Goal: Task Accomplishment & Management: Complete application form

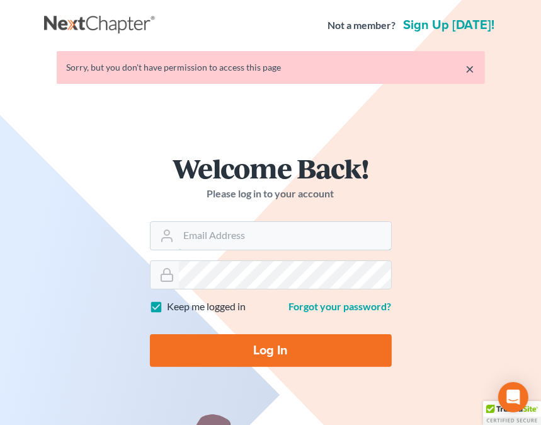
type input "[EMAIL_ADDRESS][DOMAIN_NAME]"
click at [267, 347] on input "Log In" at bounding box center [271, 350] width 242 height 33
type input "Thinking..."
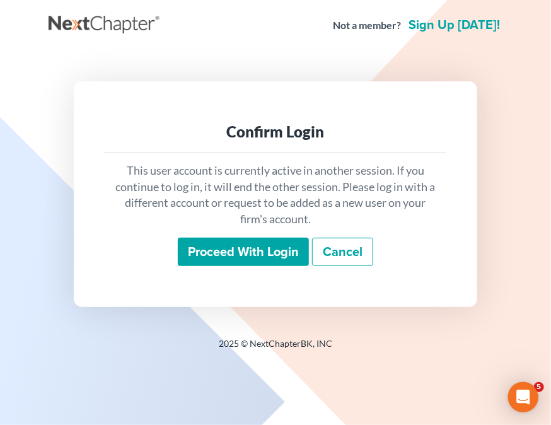
click at [222, 250] on input "Proceed with login" at bounding box center [243, 251] width 131 height 29
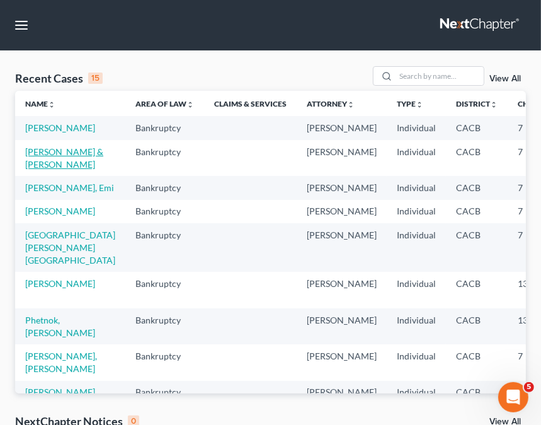
click at [53, 169] on link "Herrera, Rodolfo & Annette" at bounding box center [64, 157] width 78 height 23
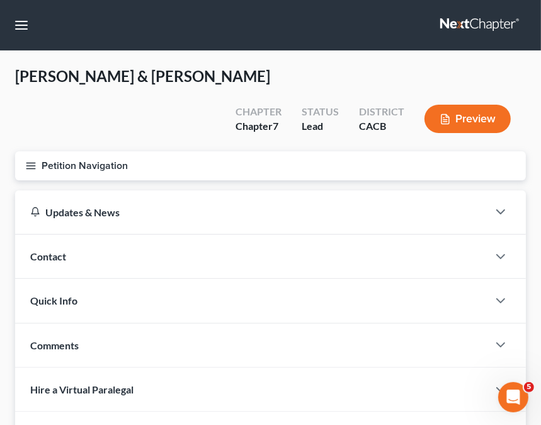
click at [24, 151] on button "Petition Navigation" at bounding box center [270, 165] width 511 height 29
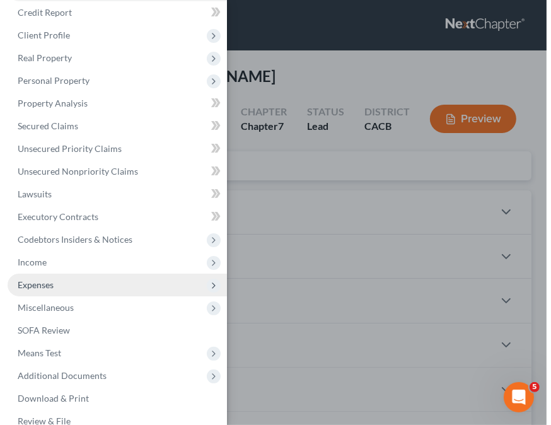
scroll to position [49, 0]
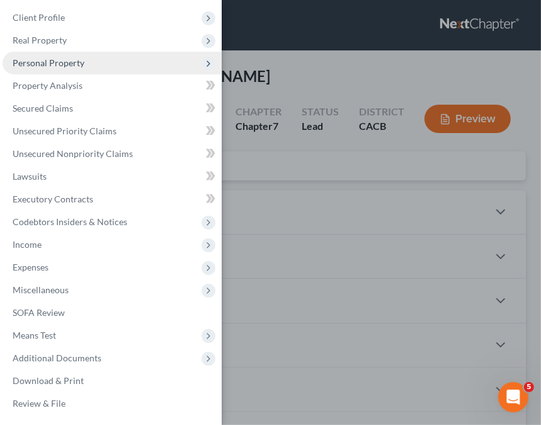
click at [103, 55] on span "Personal Property" at bounding box center [112, 63] width 219 height 23
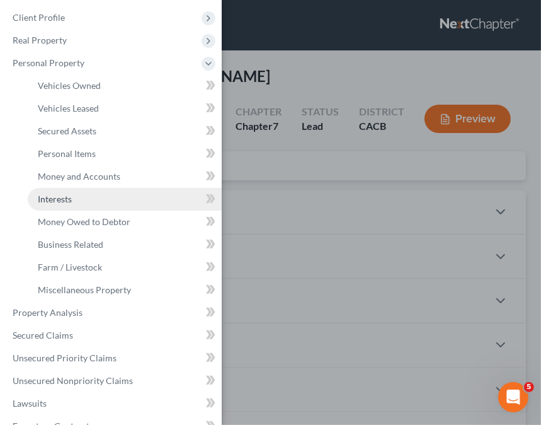
click at [86, 197] on link "Interests" at bounding box center [125, 199] width 194 height 23
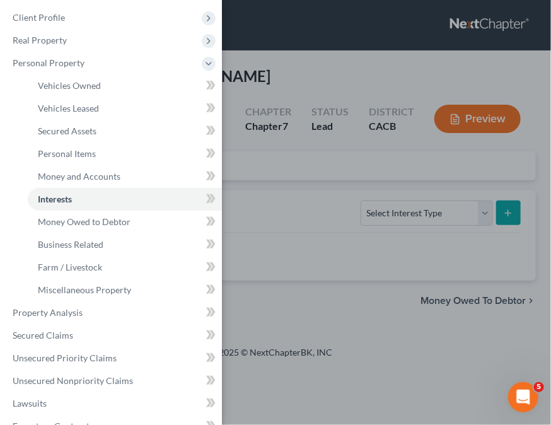
click at [287, 38] on div "Case Dashboard Payments Invoices Payments Payments Credit Report Client Profile" at bounding box center [275, 212] width 551 height 425
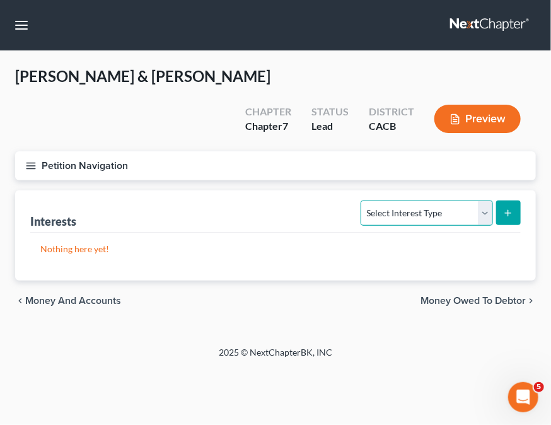
click at [431, 200] on select "Select Interest Type 401K Annuity Bond Education IRA Government Bond Government…" at bounding box center [426, 212] width 132 height 25
select select "401k"
click at [362, 200] on select "Select Interest Type 401K Annuity Bond Education IRA Government Bond Government…" at bounding box center [426, 212] width 132 height 25
click at [514, 200] on button "submit" at bounding box center [508, 212] width 25 height 25
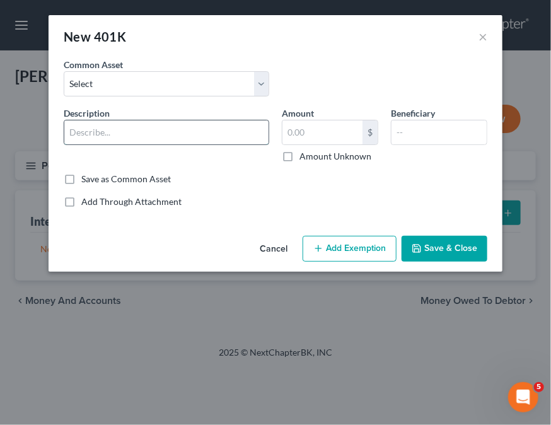
click at [148, 127] on input "text" at bounding box center [166, 132] width 204 height 24
type input "New Frontiers 401k"
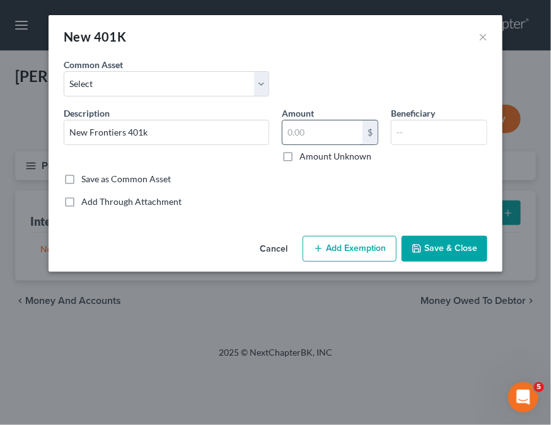
click at [345, 133] on input "text" at bounding box center [322, 132] width 80 height 24
click at [325, 129] on input "36" at bounding box center [322, 132] width 80 height 24
type input "3,665"
click at [413, 133] on input "text" at bounding box center [438, 132] width 95 height 24
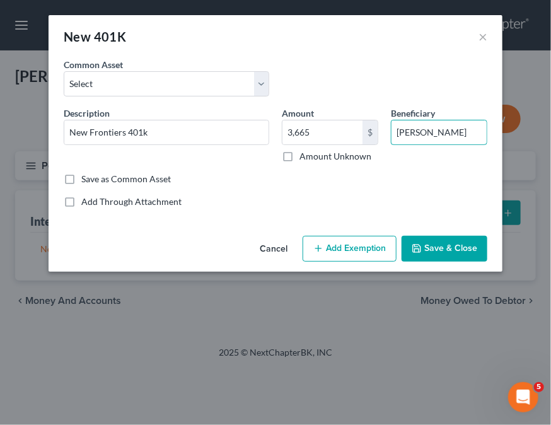
type input "Annette Herrera"
click at [345, 245] on button "Add Exemption" at bounding box center [349, 249] width 94 height 26
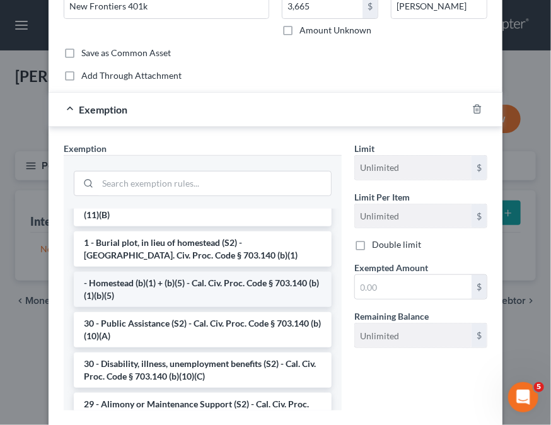
scroll to position [504, 0]
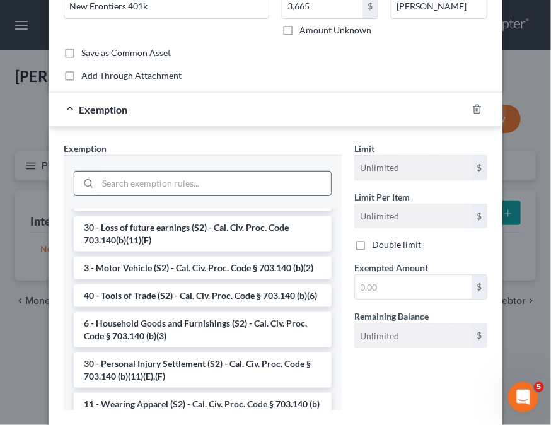
click at [150, 188] on input "search" at bounding box center [214, 183] width 233 height 24
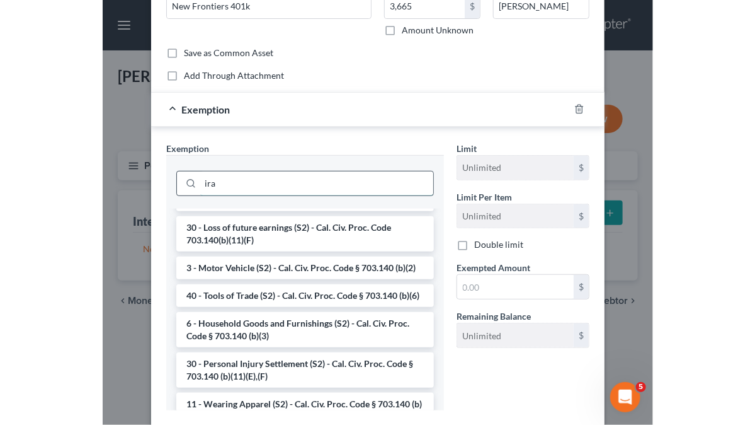
scroll to position [0, 0]
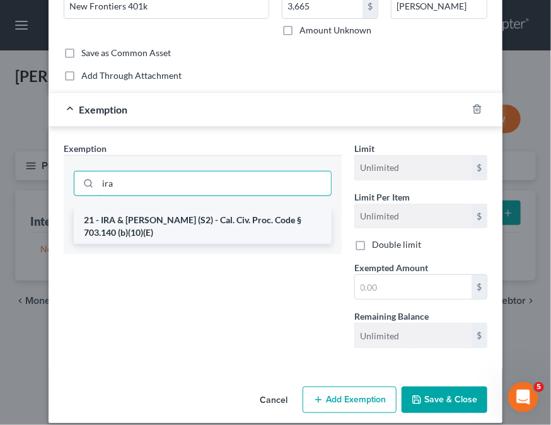
type input "ira"
click at [171, 220] on li "21 - IRA & Roth IRA (S2) - Cal. Civ. Proc. Code § 703.140 (b)(10)(E)" at bounding box center [203, 226] width 258 height 35
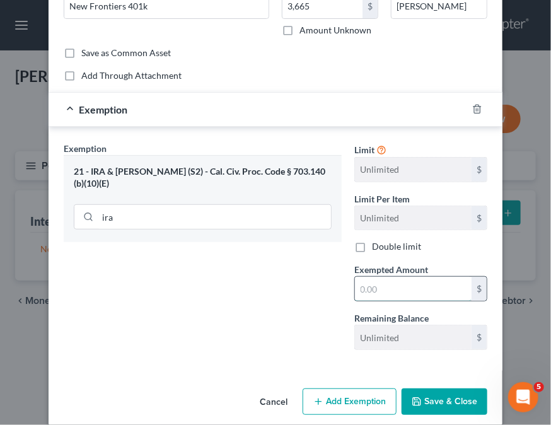
click at [389, 295] on input "text" at bounding box center [413, 289] width 117 height 24
type input "3,665"
click at [438, 399] on button "Save & Close" at bounding box center [444, 401] width 86 height 26
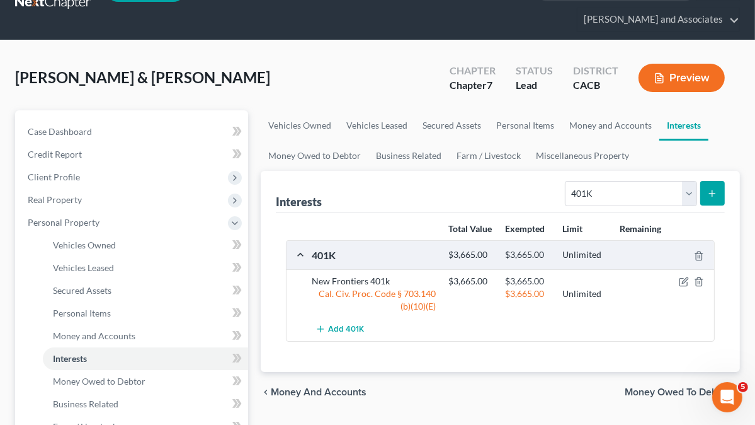
scroll to position [461, 0]
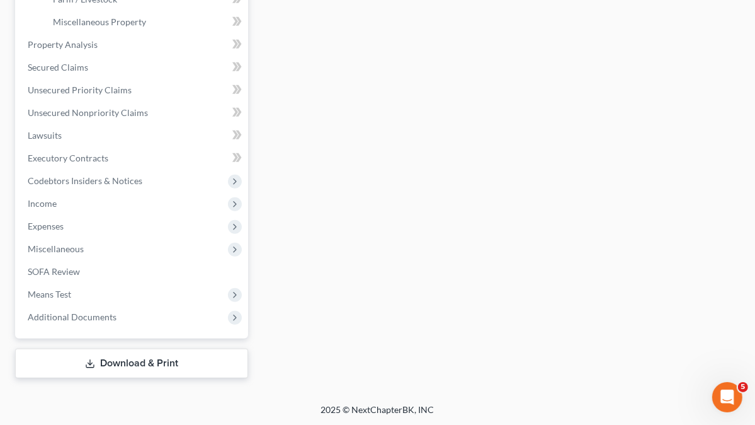
drag, startPoint x: 68, startPoint y: 355, endPoint x: 108, endPoint y: 341, distance: 42.6
click at [68, 355] on link "Download & Print" at bounding box center [131, 363] width 233 height 30
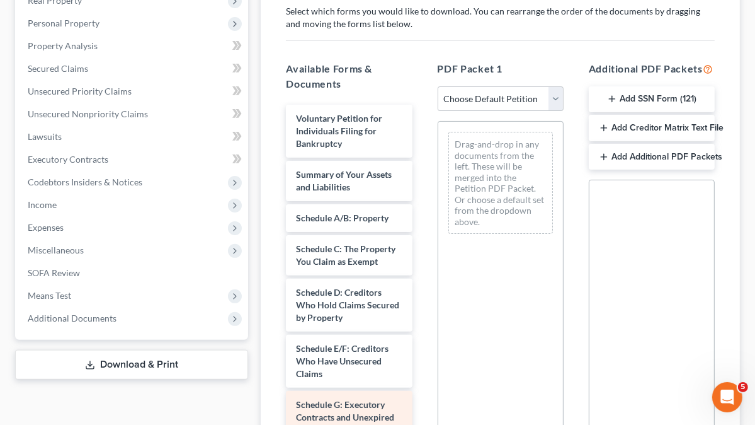
scroll to position [378, 0]
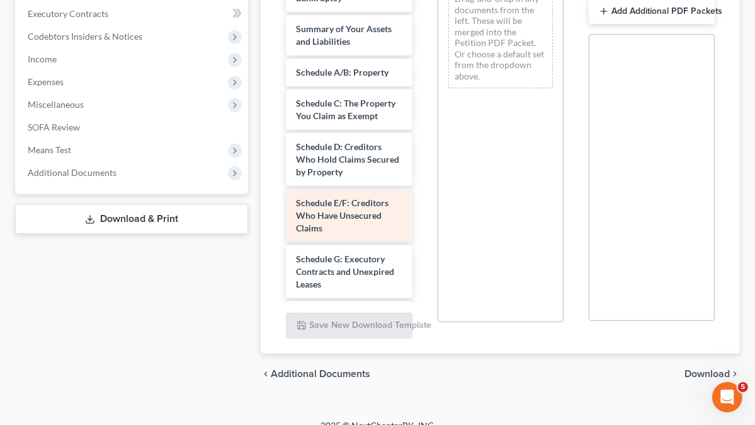
click at [296, 197] on span "Schedule E/F: Creditors Who Have Unsecured Claims" at bounding box center [342, 215] width 93 height 36
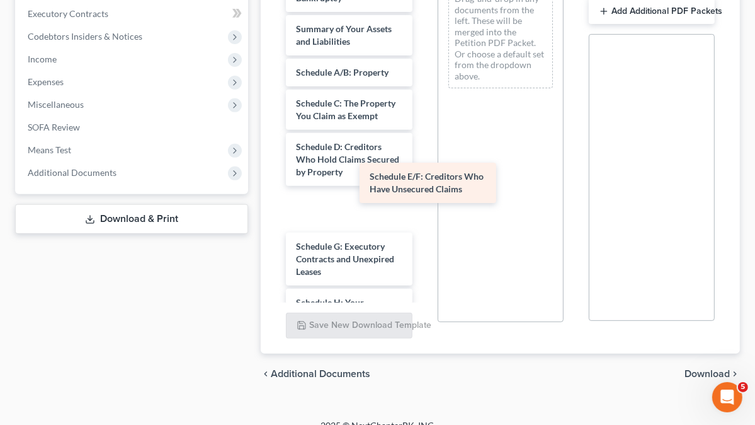
drag, startPoint x: 306, startPoint y: 188, endPoint x: 467, endPoint y: 173, distance: 162.5
click at [422, 175] on div "Schedule E/F: Creditors Who Have Unsecured Claims Voluntary Petition for Indivi…" at bounding box center [349, 392] width 146 height 867
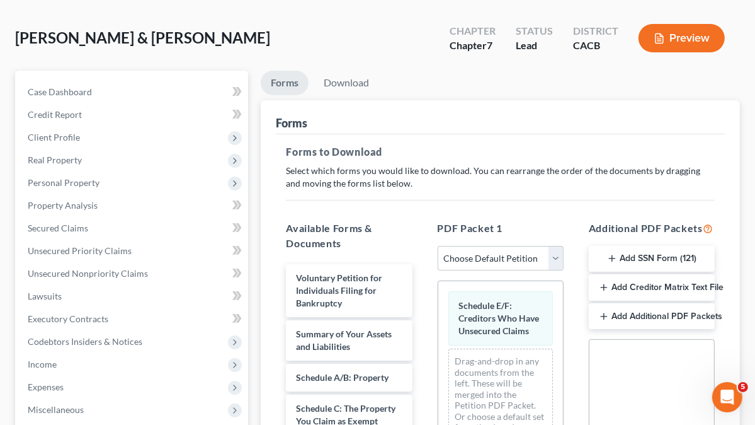
scroll to position [0, 0]
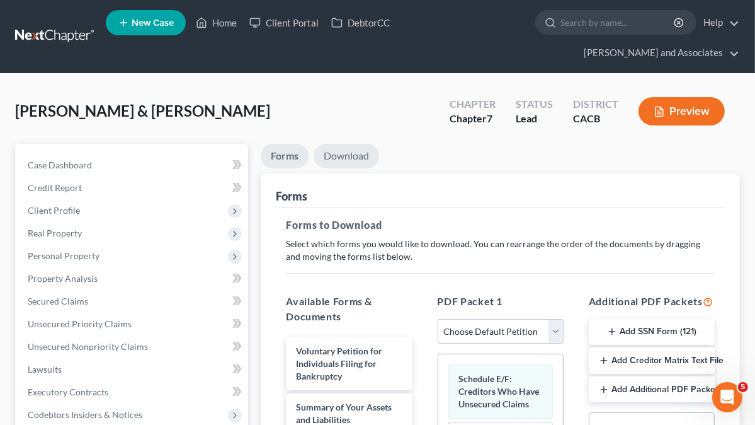
click at [314, 157] on link "Download" at bounding box center [347, 156] width 66 height 25
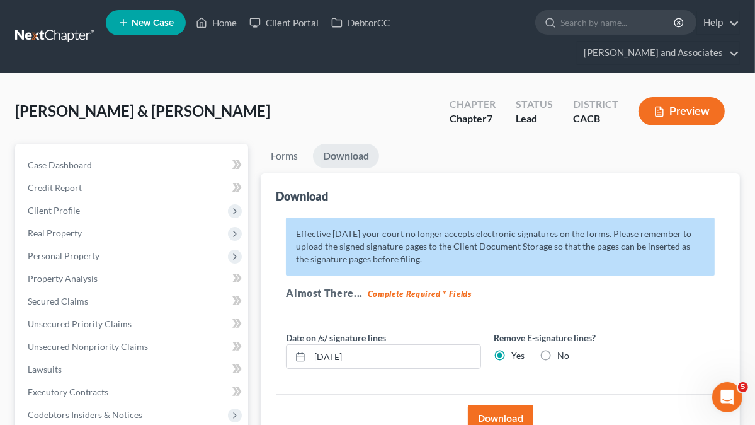
click at [468, 404] on button "Download" at bounding box center [501, 418] width 66 height 28
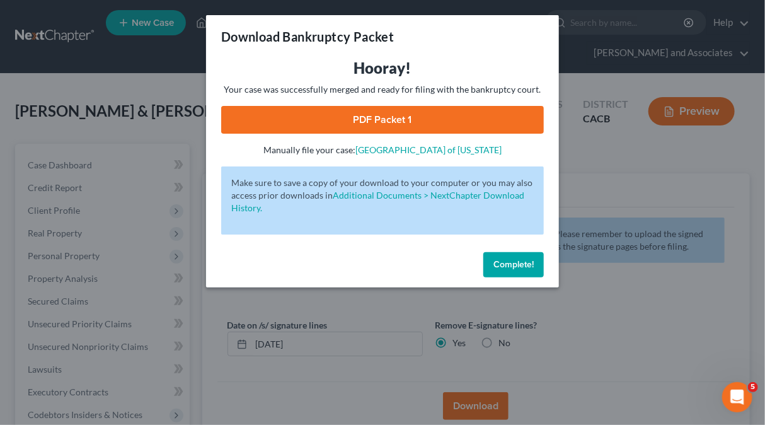
click at [367, 119] on link "PDF Packet 1" at bounding box center [382, 120] width 323 height 28
click at [506, 258] on button "Complete!" at bounding box center [513, 264] width 60 height 25
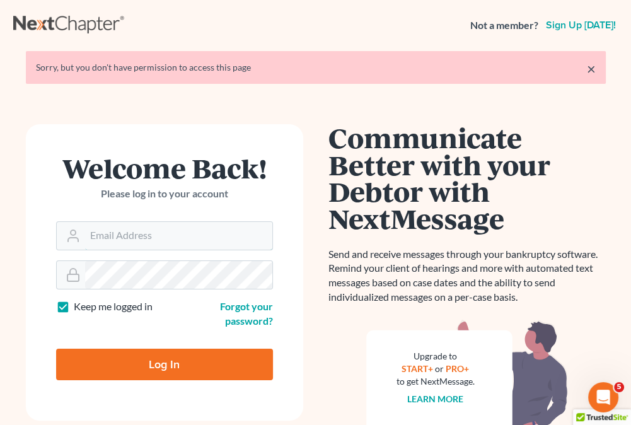
type input "daisy@wedefend.net"
click at [197, 365] on input "Log In" at bounding box center [164, 363] width 217 height 31
type input "Thinking..."
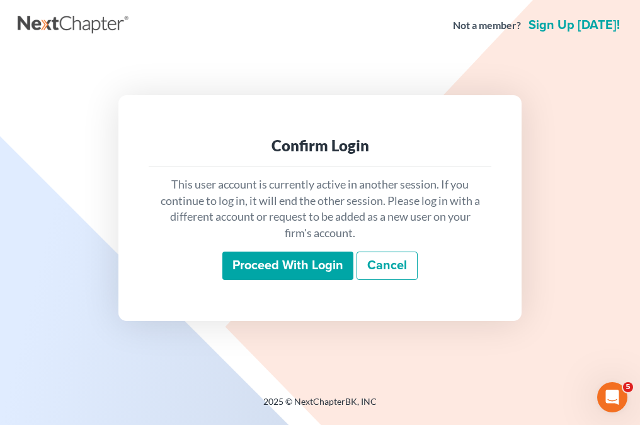
click at [274, 265] on input "Proceed with login" at bounding box center [287, 265] width 131 height 29
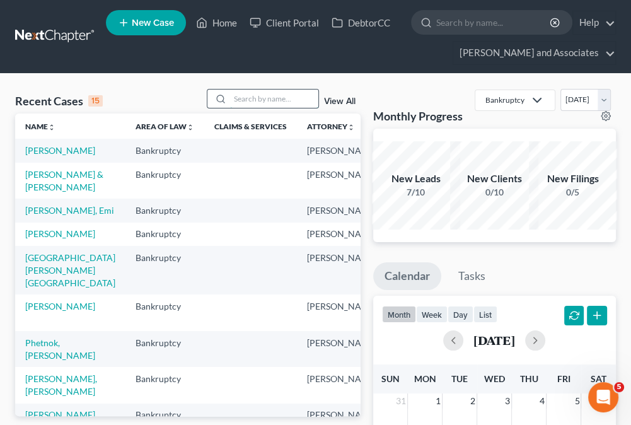
click at [276, 97] on input "search" at bounding box center [274, 98] width 88 height 18
click at [50, 192] on link "Herrera, Rodolfo & Annette" at bounding box center [64, 180] width 78 height 23
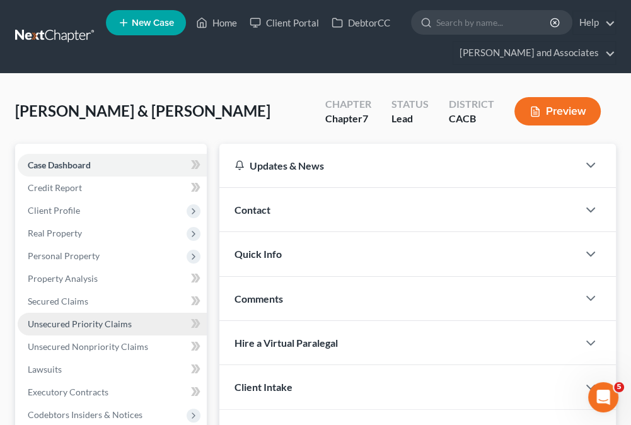
scroll to position [252, 0]
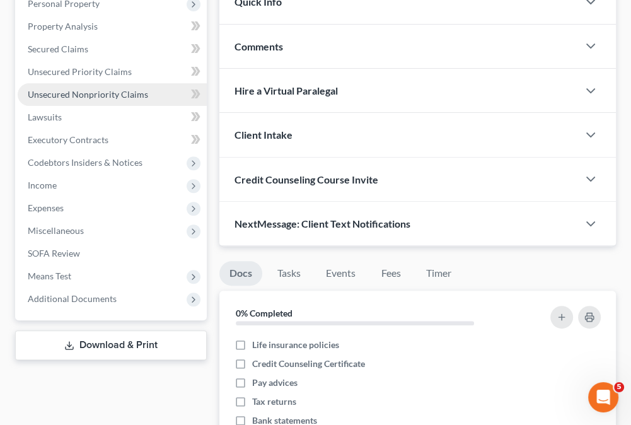
click at [122, 100] on link "Unsecured Nonpriority Claims" at bounding box center [112, 94] width 189 height 23
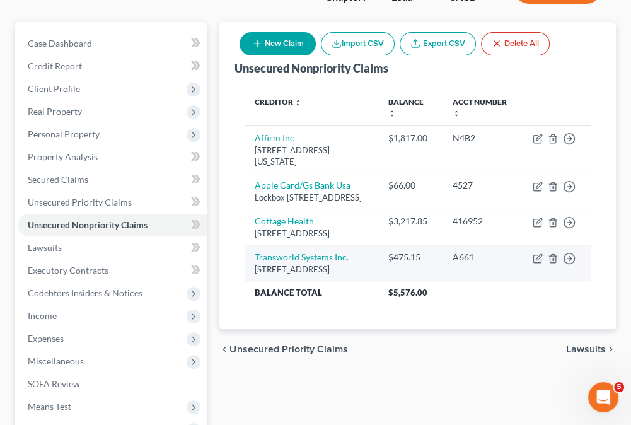
scroll to position [108, 0]
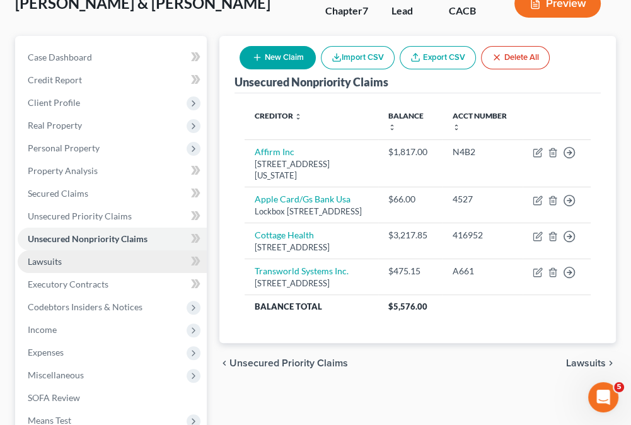
click at [51, 258] on span "Lawsuits" at bounding box center [45, 261] width 34 height 11
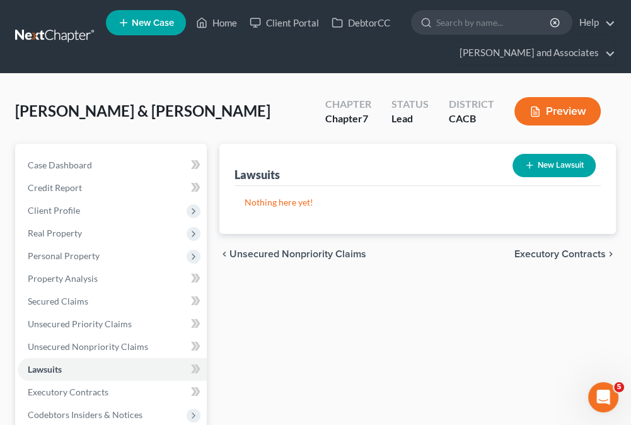
click at [36, 29] on link at bounding box center [55, 36] width 81 height 23
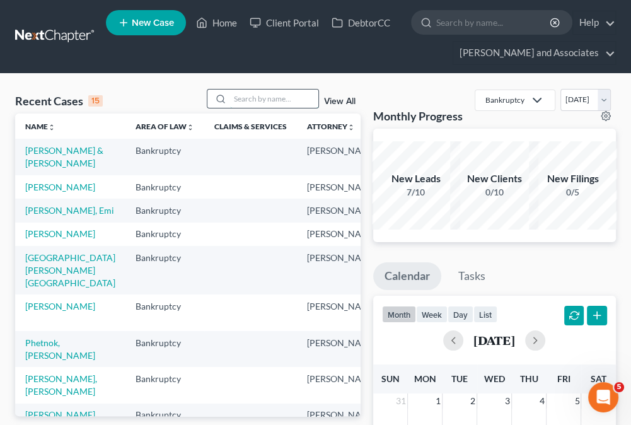
click at [258, 97] on input "search" at bounding box center [274, 98] width 88 height 18
type input "oscar"
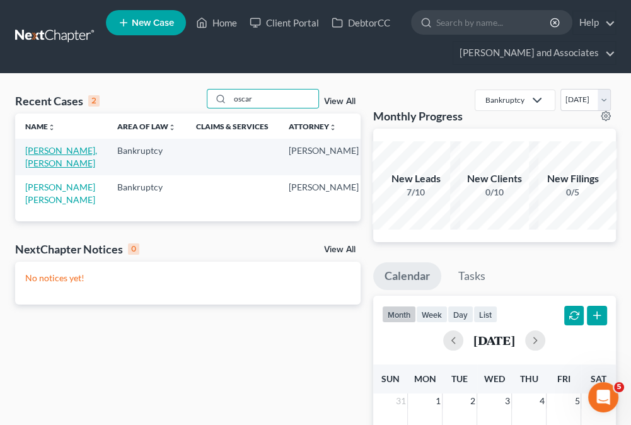
click at [32, 158] on link "[PERSON_NAME], [PERSON_NAME]" at bounding box center [61, 156] width 72 height 23
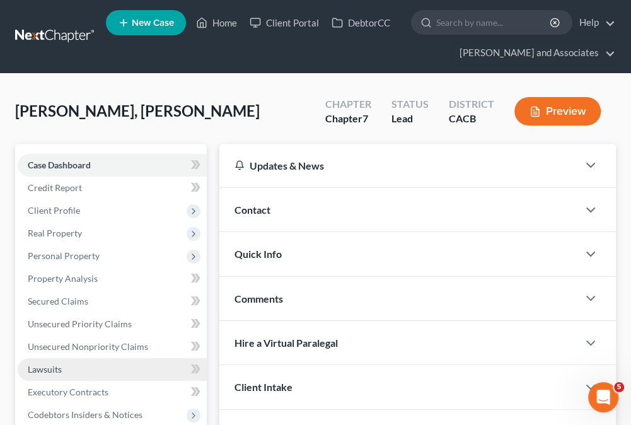
click at [52, 362] on link "Lawsuits" at bounding box center [112, 369] width 189 height 23
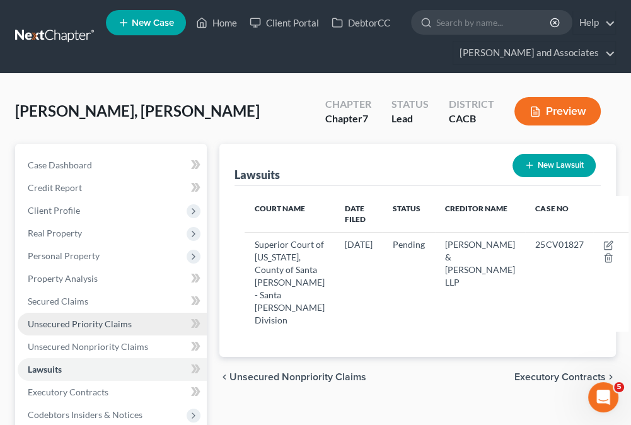
click at [101, 333] on link "Unsecured Priority Claims" at bounding box center [112, 323] width 189 height 23
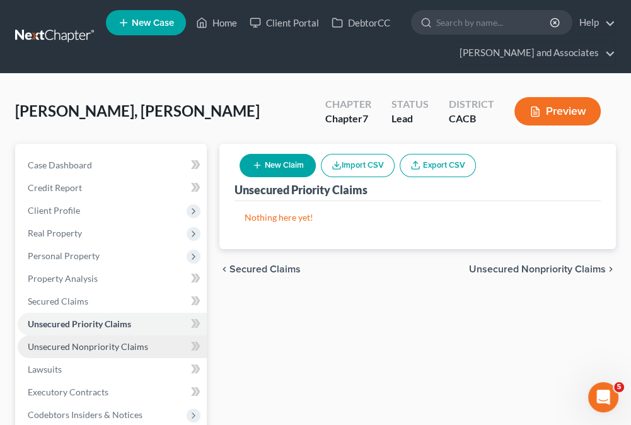
click at [108, 343] on span "Unsecured Nonpriority Claims" at bounding box center [88, 346] width 120 height 11
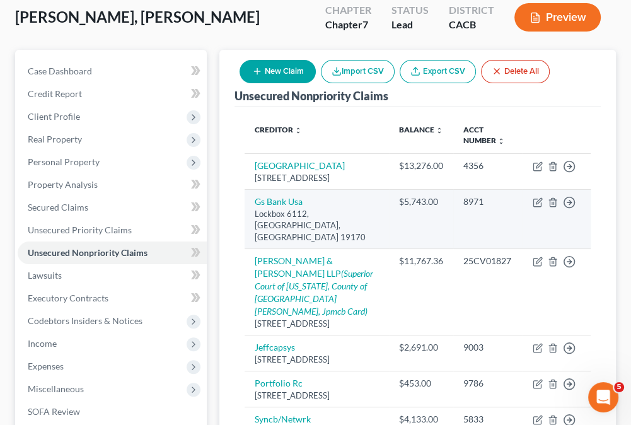
scroll to position [126, 0]
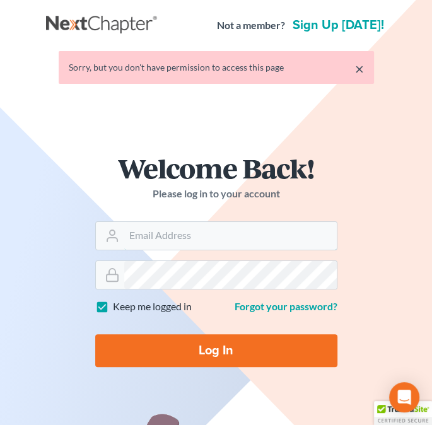
type input "[EMAIL_ADDRESS][DOMAIN_NAME]"
click at [224, 352] on input "Log In" at bounding box center [216, 350] width 242 height 33
type input "Thinking..."
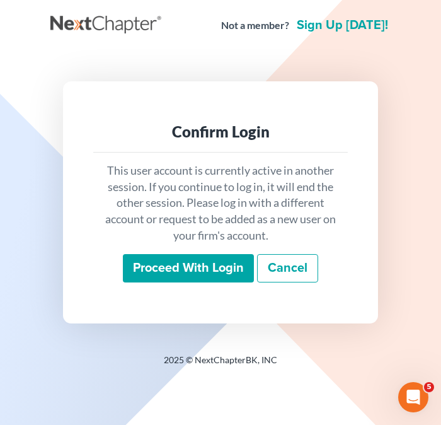
click at [189, 270] on input "Proceed with login" at bounding box center [188, 268] width 131 height 29
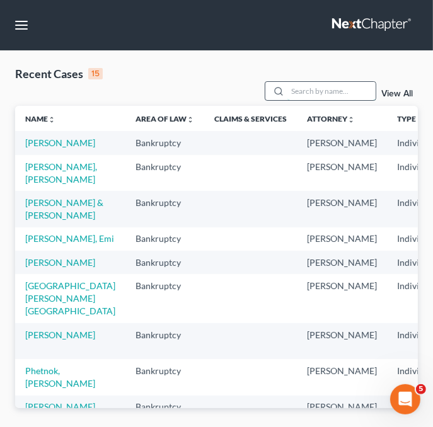
click at [304, 91] on input "search" at bounding box center [331, 91] width 88 height 18
type input "[PERSON_NAME]"
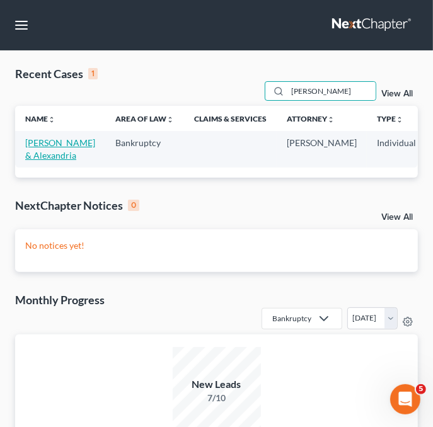
click at [49, 159] on link "[PERSON_NAME] & Alexandria" at bounding box center [60, 148] width 70 height 23
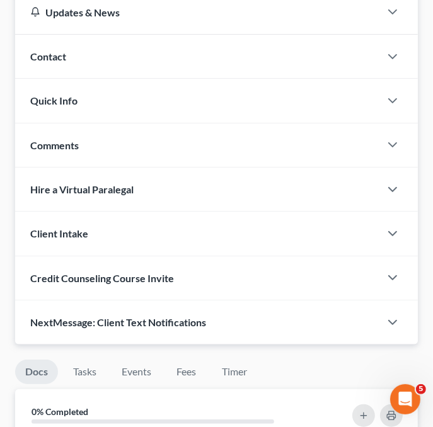
scroll to position [120, 0]
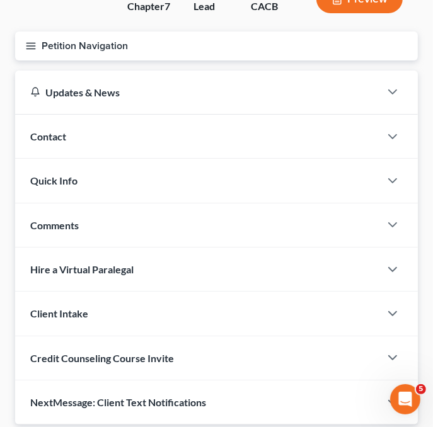
click at [40, 47] on button "Petition Navigation" at bounding box center [216, 45] width 403 height 29
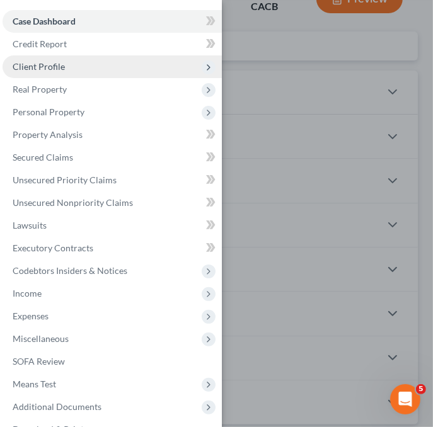
click at [66, 64] on span "Client Profile" at bounding box center [112, 66] width 219 height 23
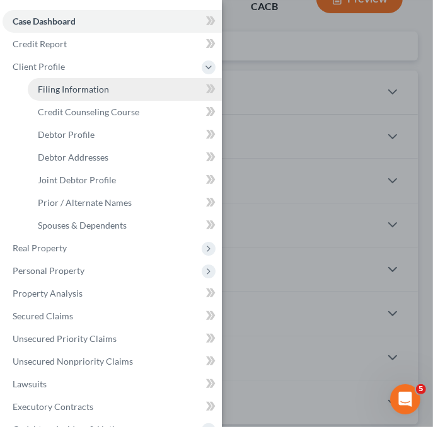
click at [82, 95] on link "Filing Information" at bounding box center [125, 89] width 194 height 23
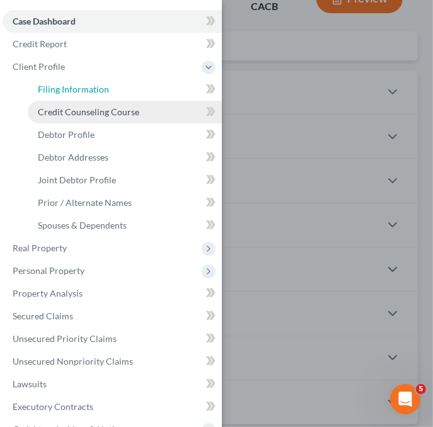
select select "1"
select select "0"
select select "4"
select select "0"
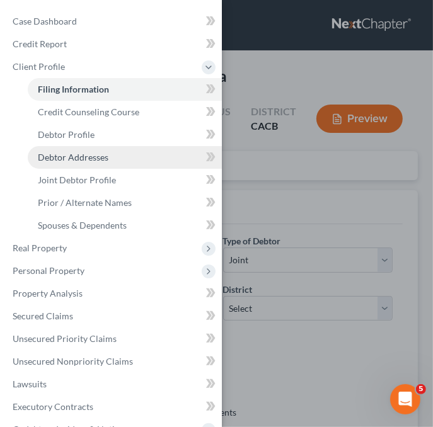
click at [114, 156] on link "Debtor Addresses" at bounding box center [125, 157] width 194 height 23
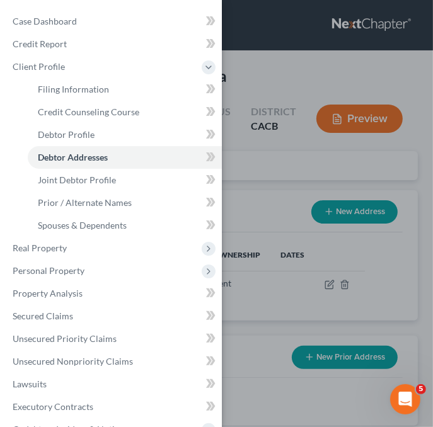
click at [267, 172] on div "Case Dashboard Payments Invoices Payments Payments Credit Report Client Profile" at bounding box center [216, 213] width 433 height 427
